Goal: Use online tool/utility: Utilize a website feature to perform a specific function

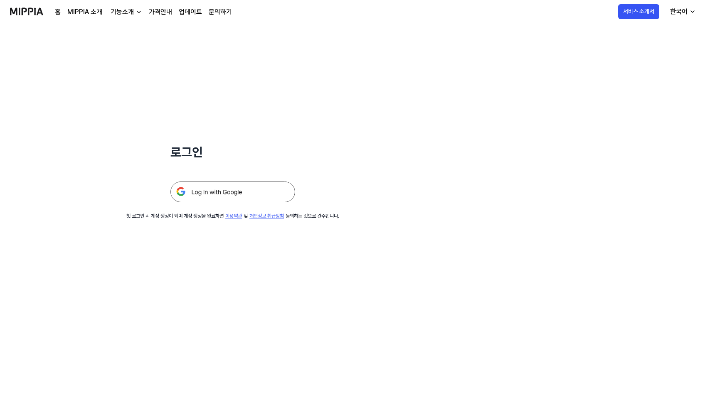
click at [235, 188] on img at bounding box center [232, 192] width 125 height 21
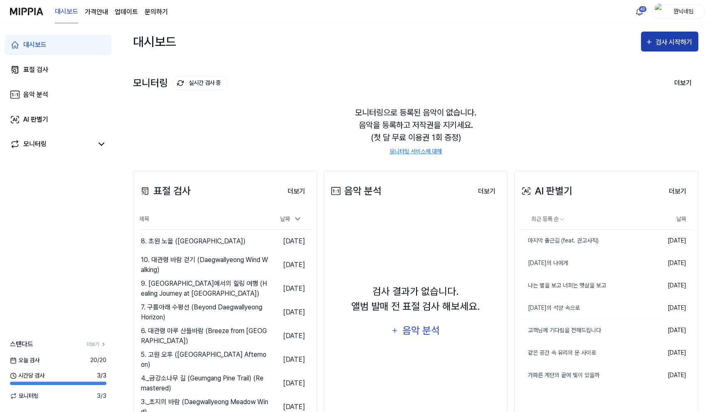
click at [668, 49] on button "검사 시작하기" at bounding box center [669, 42] width 57 height 20
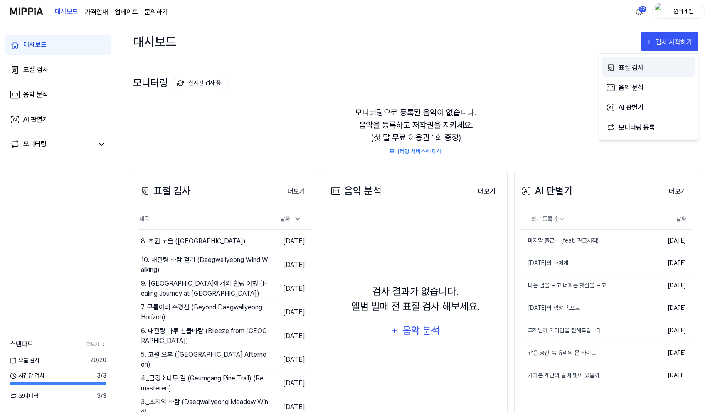
click at [638, 65] on div "표절 검사" at bounding box center [654, 67] width 72 height 11
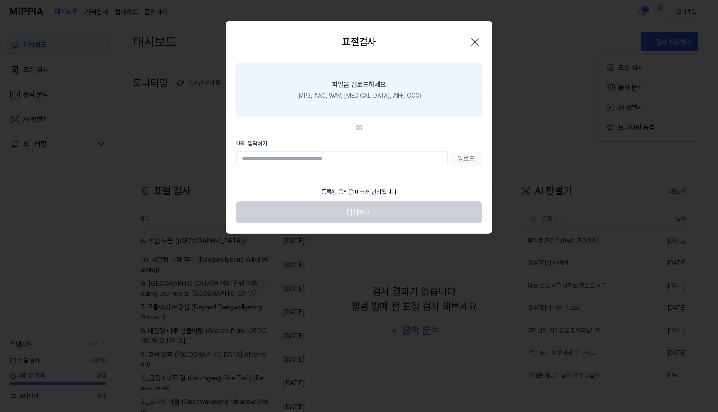
click at [385, 88] on div "파일을 업로드하세요" at bounding box center [359, 85] width 54 height 10
click at [0, 0] on input "파일을 업로드하세요 (MP3, AAC, WAV, [MEDICAL_DATA], AIFF, OGG)" at bounding box center [0, 0] width 0 height 0
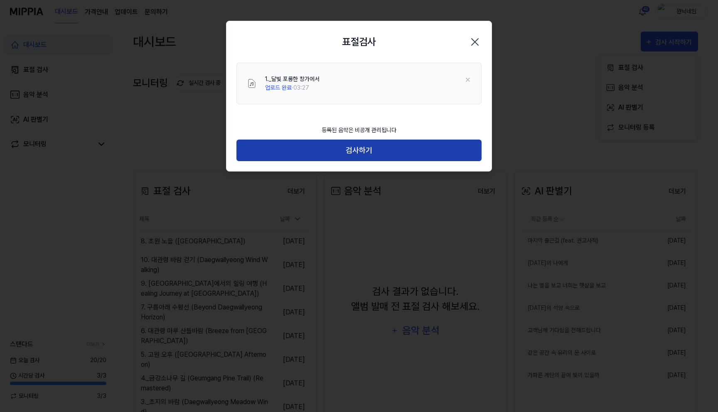
click at [358, 157] on button "검사하기" at bounding box center [358, 151] width 245 height 22
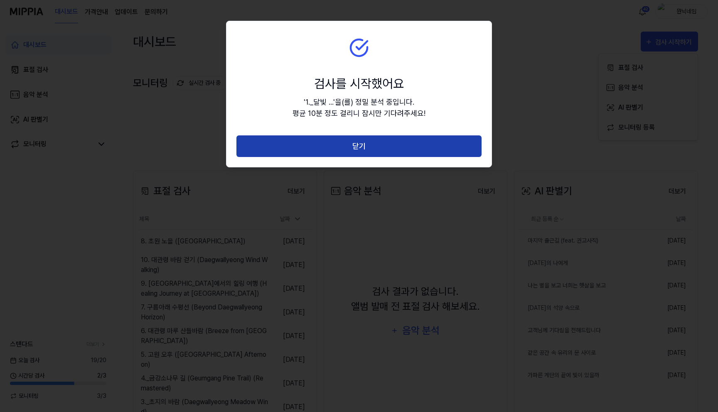
click at [386, 142] on button "닫기" at bounding box center [358, 146] width 245 height 22
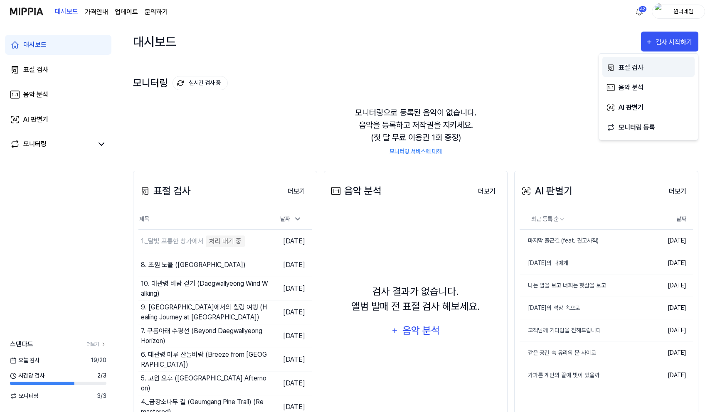
click at [630, 66] on div "표절 검사" at bounding box center [654, 67] width 72 height 11
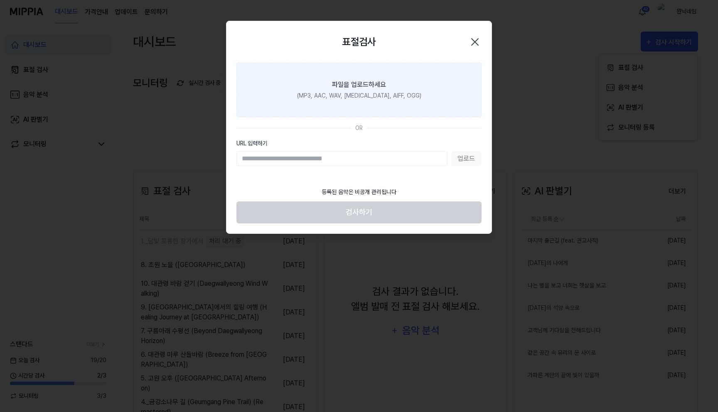
click at [352, 79] on label "파일을 업로드하세요 (MP3, AAC, WAV, [MEDICAL_DATA], AIFF, OGG)" at bounding box center [358, 90] width 245 height 54
click at [0, 0] on input "파일을 업로드하세요 (MP3, AAC, WAV, [MEDICAL_DATA], AIFF, OGG)" at bounding box center [0, 0] width 0 height 0
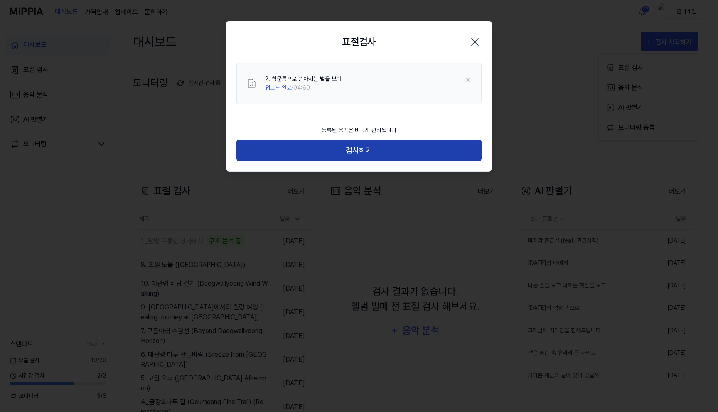
click at [399, 147] on button "검사하기" at bounding box center [358, 151] width 245 height 22
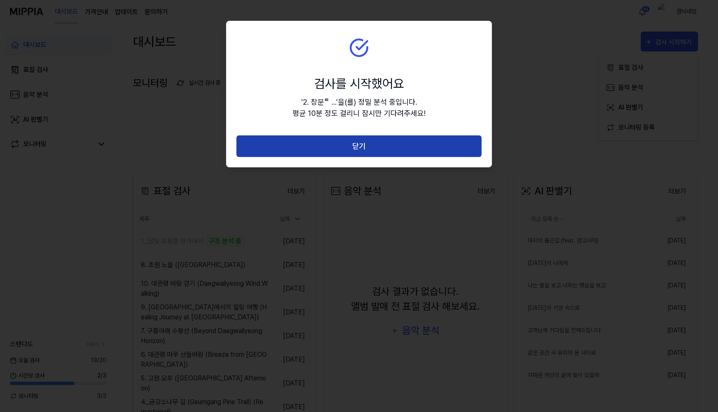
click at [396, 147] on button "닫기" at bounding box center [358, 146] width 245 height 22
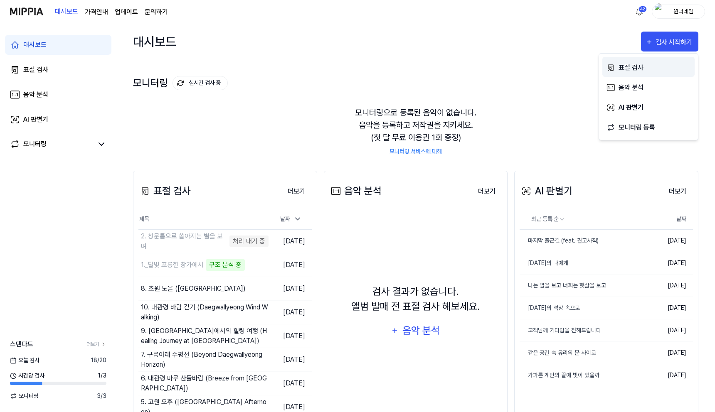
click at [622, 69] on div "표절 검사" at bounding box center [654, 67] width 72 height 11
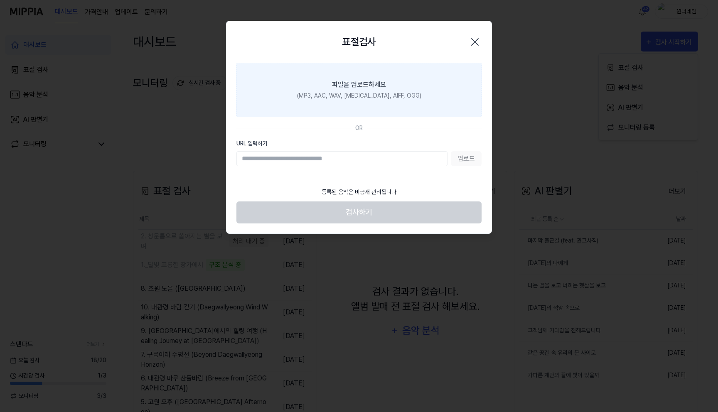
click at [303, 98] on label "파일을 업로드하세요 (MP3, AAC, WAV, [MEDICAL_DATA], AIFF, OGG)" at bounding box center [358, 90] width 245 height 54
click at [0, 0] on input "파일을 업로드하세요 (MP3, AAC, WAV, [MEDICAL_DATA], AIFF, OGG)" at bounding box center [0, 0] width 0 height 0
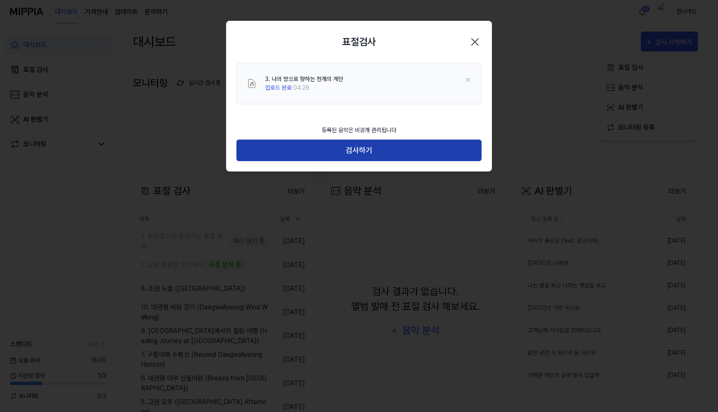
click at [366, 160] on button "검사하기" at bounding box center [358, 151] width 245 height 22
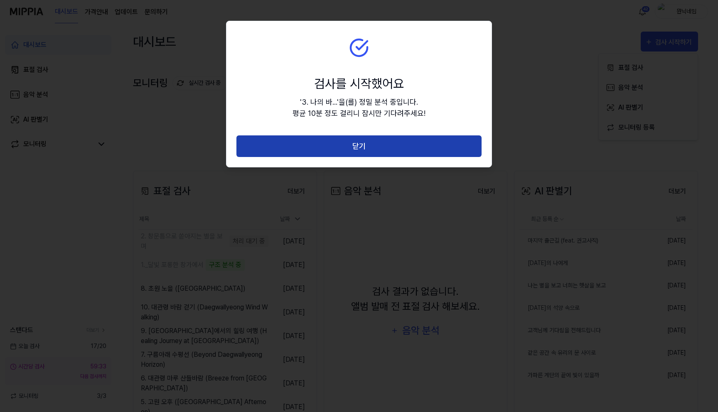
click at [397, 152] on button "닫기" at bounding box center [358, 146] width 245 height 22
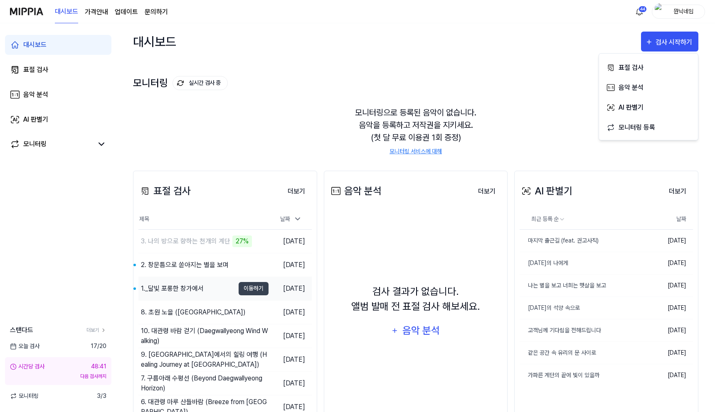
click at [169, 283] on div "1._달빛 포롱한 창가에서" at bounding box center [186, 288] width 96 height 23
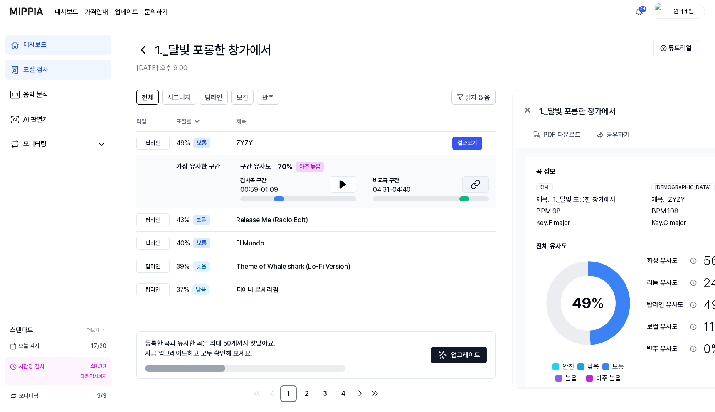
click at [478, 180] on icon at bounding box center [476, 182] width 5 height 5
click at [462, 143] on button "결과보기" at bounding box center [467, 143] width 30 height 13
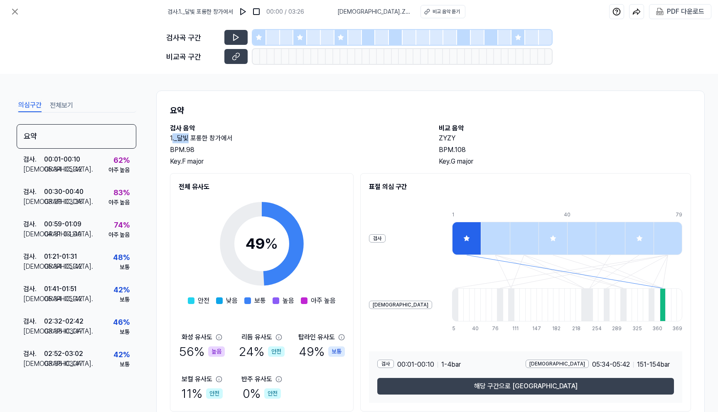
drag, startPoint x: 172, startPoint y: 139, endPoint x: 189, endPoint y: 141, distance: 17.2
click at [189, 141] on h2 "1._달빛 포롱한 창가에서" at bounding box center [296, 138] width 252 height 10
drag, startPoint x: 169, startPoint y: 139, endPoint x: 244, endPoint y: 142, distance: 75.3
click at [244, 142] on div "요약 검사 음악 1._달빛 포롱한 창가에서 BPM. 98 Key. F major 비교 음악 ZYZY BPM. 108 Key. G major 전…" at bounding box center [430, 258] width 548 height 335
click at [680, 15] on div "PDF 다운로드" at bounding box center [685, 11] width 37 height 11
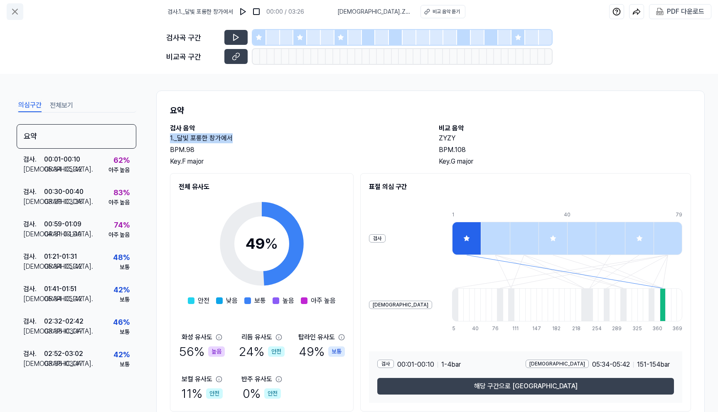
click at [18, 10] on icon at bounding box center [15, 12] width 10 height 10
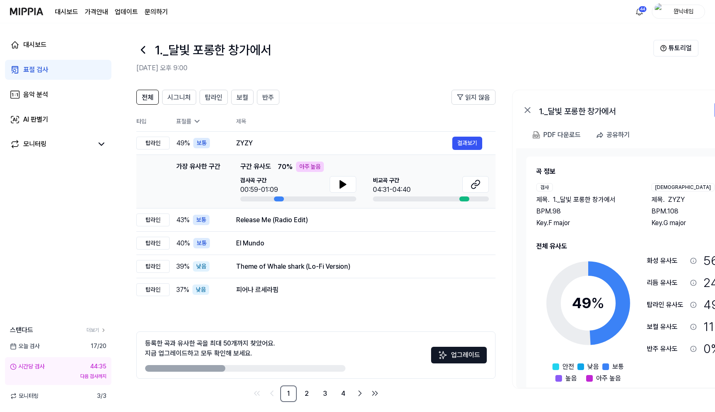
click at [144, 47] on icon at bounding box center [142, 50] width 3 height 7
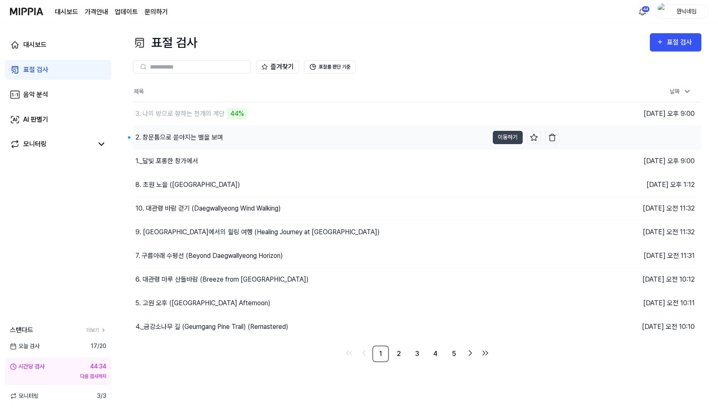
click at [169, 133] on div "2. 창문틈으로 쏟아지는 별을 보며" at bounding box center [179, 138] width 88 height 10
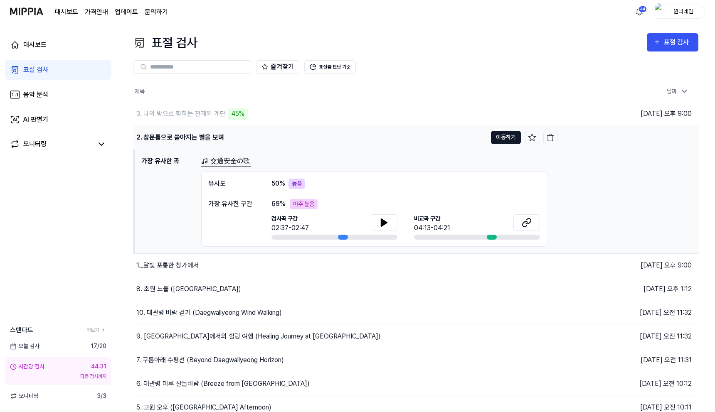
click at [503, 140] on button "이동하기" at bounding box center [506, 137] width 30 height 13
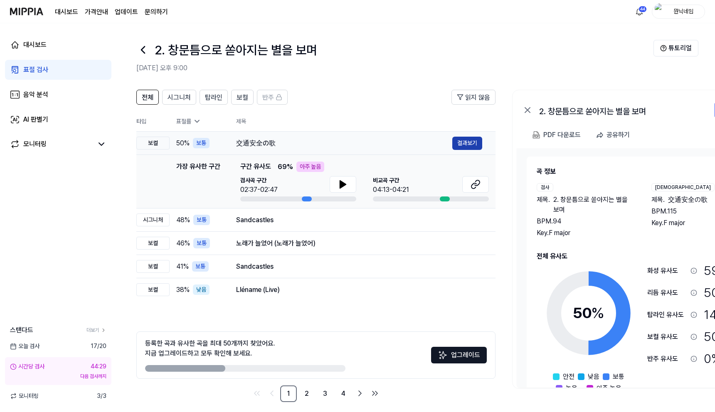
click at [460, 144] on button "결과보기" at bounding box center [467, 143] width 30 height 13
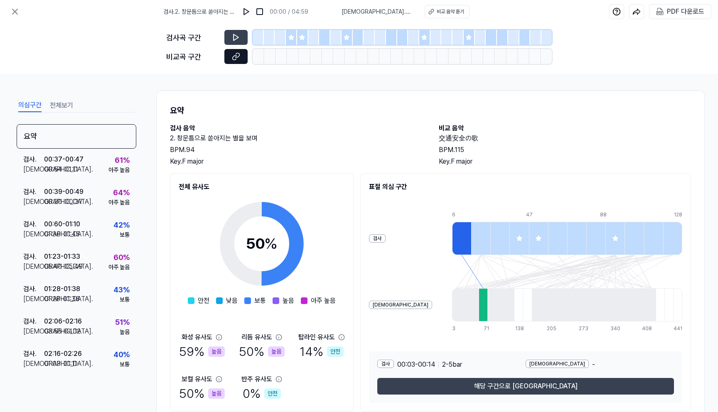
click at [233, 59] on icon at bounding box center [236, 56] width 8 height 8
drag, startPoint x: 258, startPoint y: 137, endPoint x: 165, endPoint y: 137, distance: 93.5
click at [165, 137] on div "요약 검사 음악 2. 창문틈으로 쏟아지는 별을 보며 BPM. 94 Key. F major 비교 음악 交通安全の歌 BPM. 115 Key. F …" at bounding box center [430, 258] width 548 height 335
copy h2 "2. 창문틈으로 쏟아지는 별을 보며"
click at [691, 13] on div "PDF 다운로드" at bounding box center [685, 11] width 37 height 11
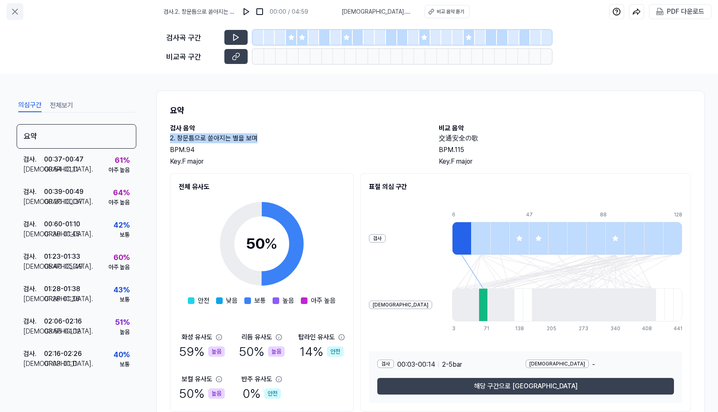
click at [20, 7] on icon at bounding box center [15, 12] width 10 height 10
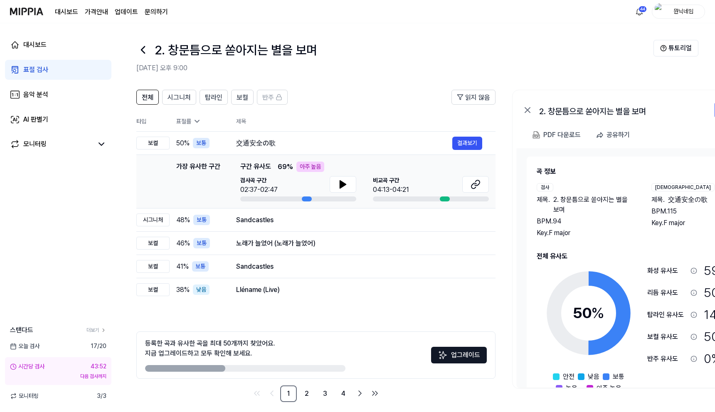
click at [147, 49] on icon at bounding box center [142, 49] width 13 height 13
